Goal: Information Seeking & Learning: Find specific fact

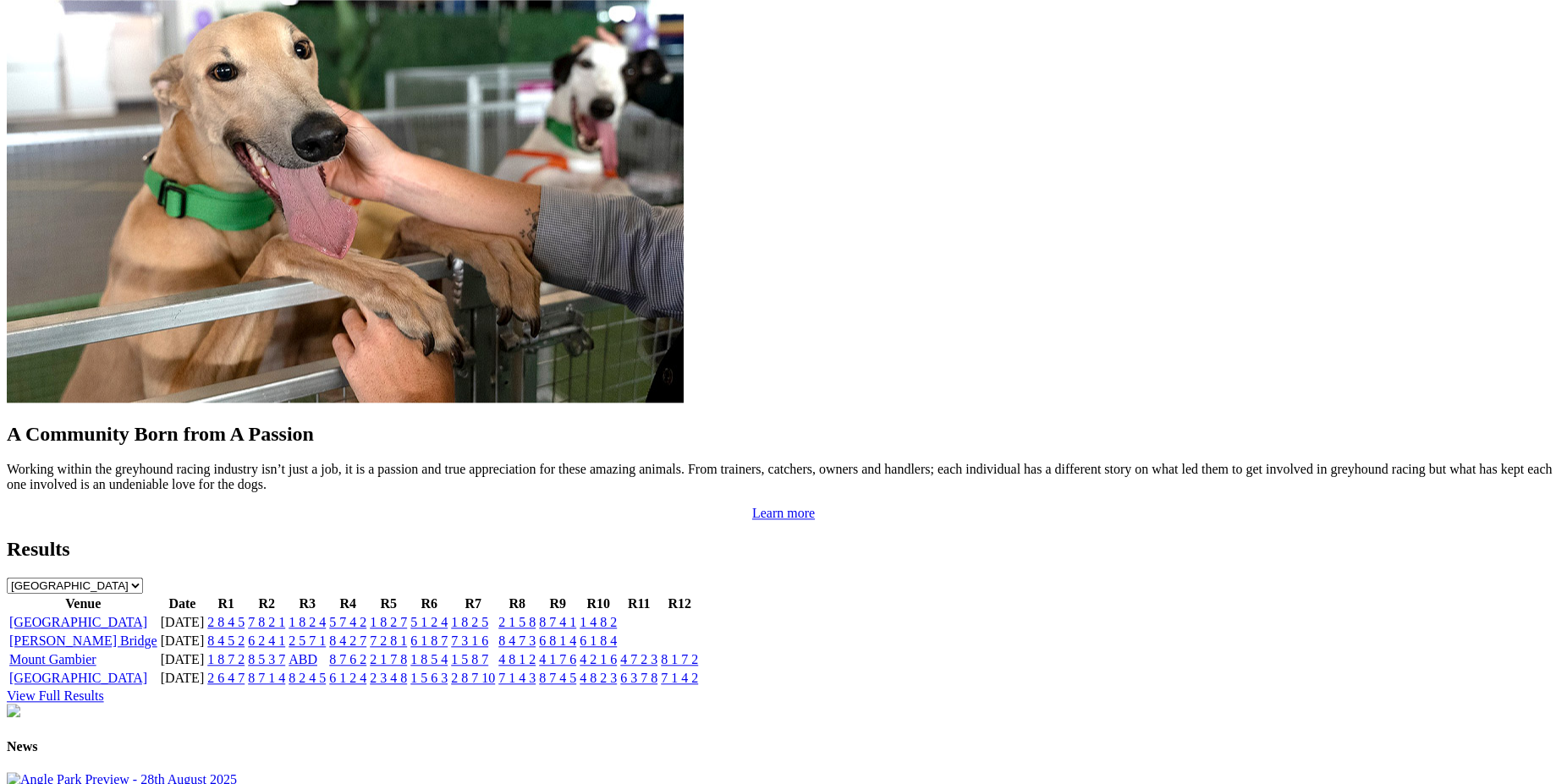
scroll to position [1425, 0]
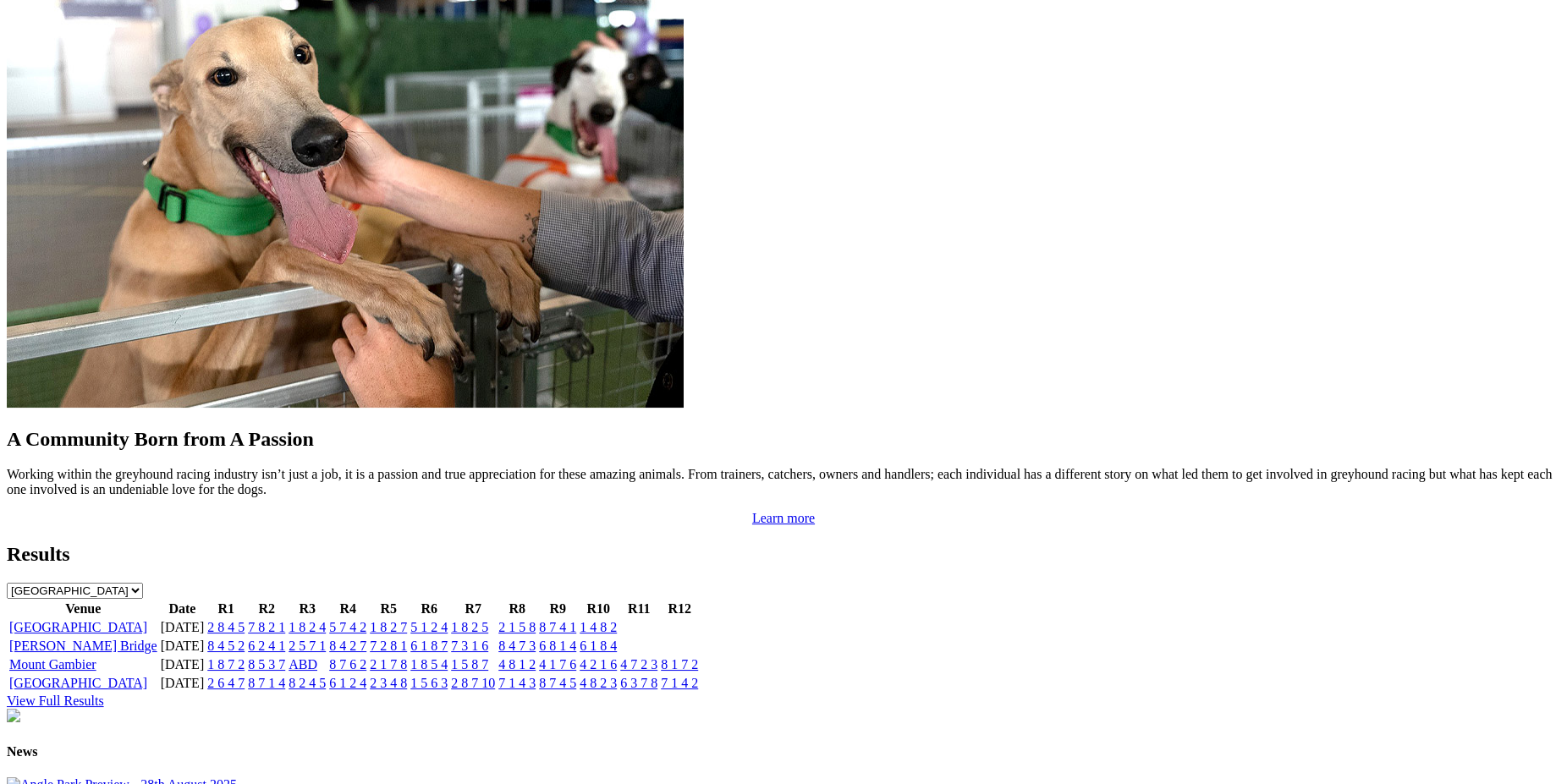
click at [285, 657] on link "8 5 3 7" at bounding box center [267, 663] width 37 height 14
